Goal: Task Accomplishment & Management: Use online tool/utility

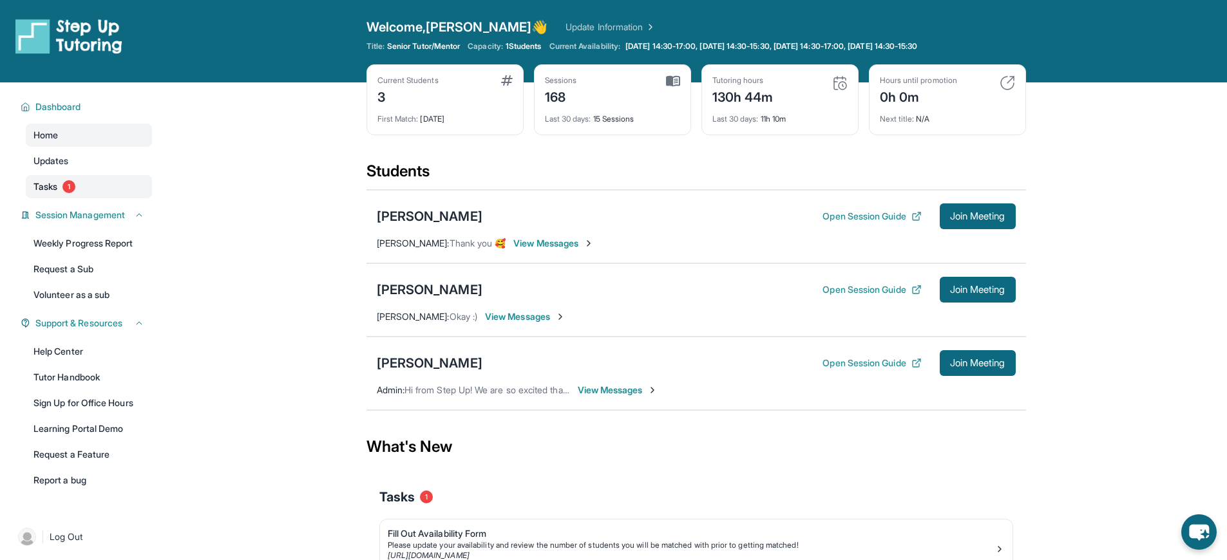
click at [79, 177] on link "Tasks 1" at bounding box center [89, 186] width 126 height 23
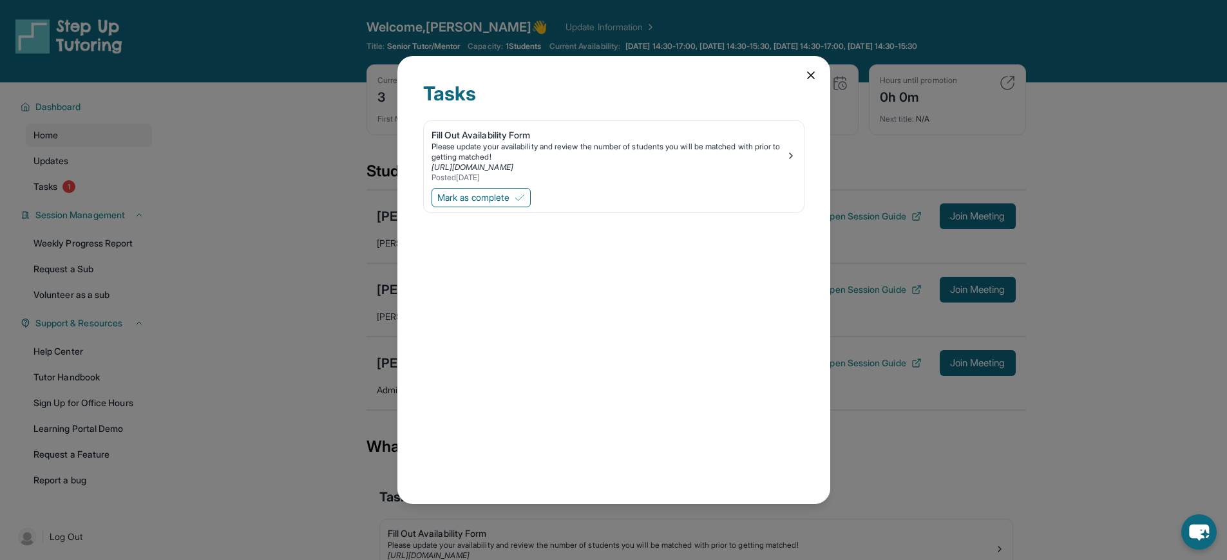
click at [811, 70] on icon at bounding box center [810, 75] width 13 height 13
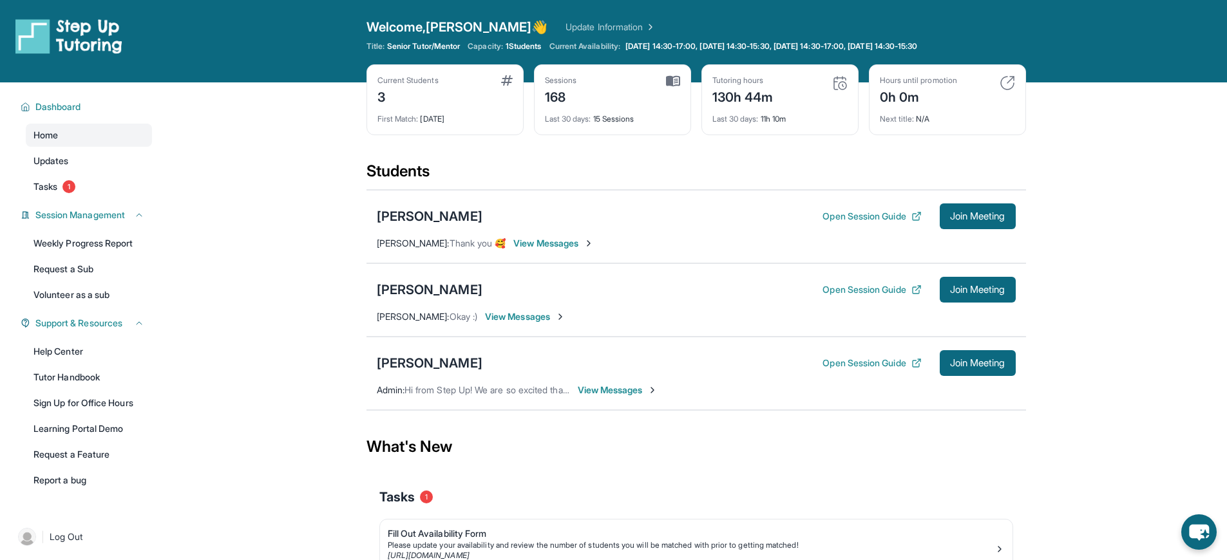
drag, startPoint x: 957, startPoint y: 216, endPoint x: 851, endPoint y: 236, distance: 108.0
click at [851, 237] on div "Kristina Bitiukova Open Session Guide Join Meeting Aleksandra Biriukova : Thank…" at bounding box center [695, 226] width 659 height 73
click at [851, 217] on button "Open Session Guide" at bounding box center [871, 216] width 99 height 13
click at [878, 372] on div "Open Session Guide Join Meeting" at bounding box center [918, 363] width 193 height 26
click at [878, 360] on button "Open Session Guide" at bounding box center [871, 363] width 99 height 13
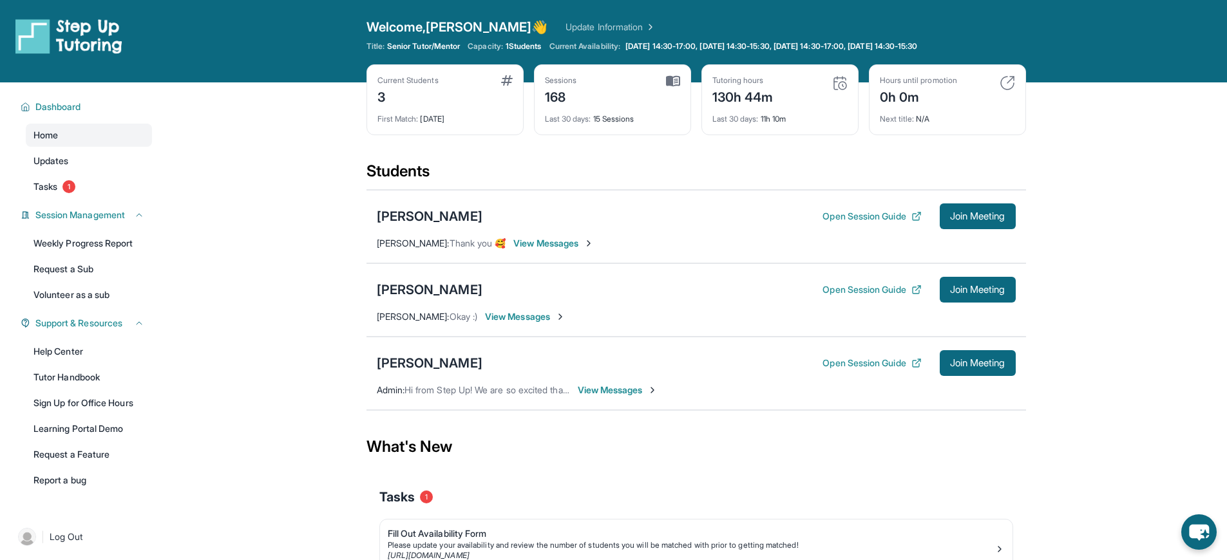
click at [848, 223] on div "Open Session Guide Join Meeting" at bounding box center [918, 216] width 193 height 26
click at [847, 211] on button "Open Session Guide" at bounding box center [871, 216] width 99 height 13
click at [858, 360] on button "Open Session Guide" at bounding box center [871, 363] width 99 height 13
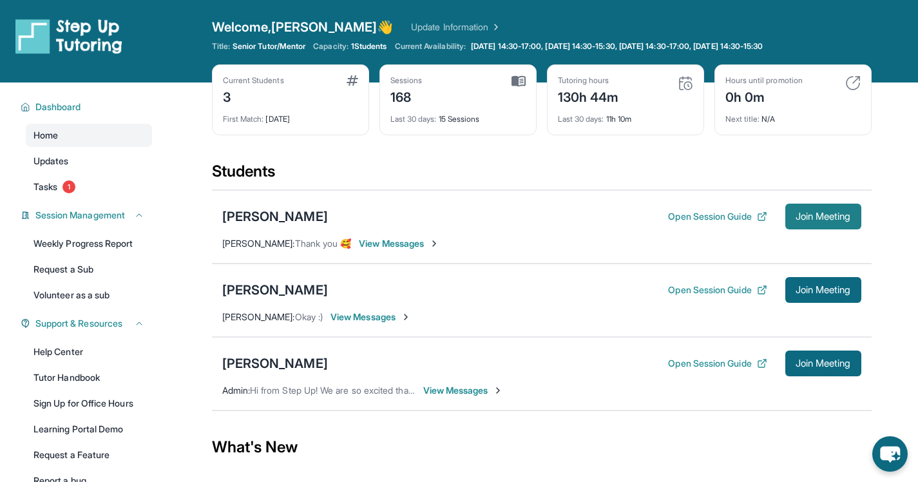
click at [800, 212] on span "Join Meeting" at bounding box center [822, 216] width 55 height 8
